Goal: Task Accomplishment & Management: Manage account settings

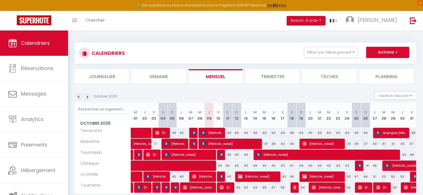
click at [79, 99] on img at bounding box center [79, 97] width 6 height 6
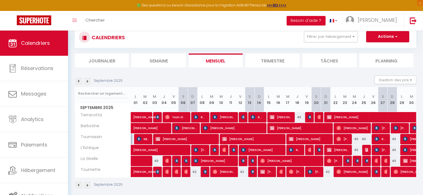
scroll to position [28, 0]
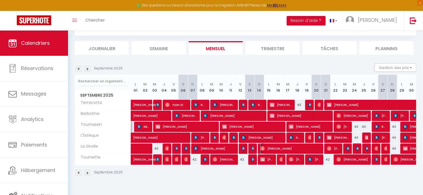
click at [302, 147] on span "[PERSON_NAME]" at bounding box center [290, 148] width 60 height 11
select select "OK"
select select "1"
select select "0"
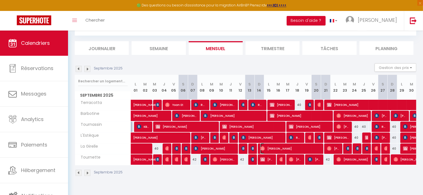
select select "1"
select select
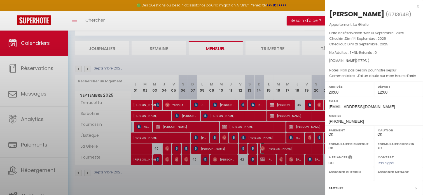
select select "52108"
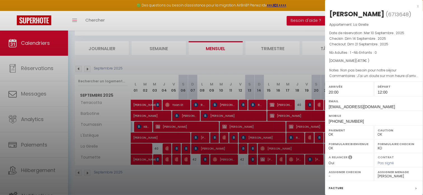
click at [290, 167] on div at bounding box center [211, 97] width 423 height 195
